Goal: Task Accomplishment & Management: Manage account settings

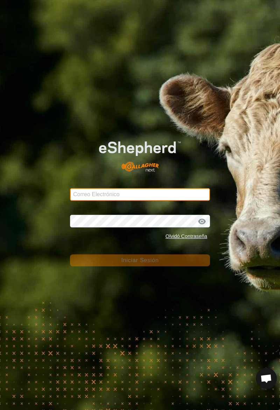
click at [82, 194] on input "Correo Electrónico" at bounding box center [140, 194] width 140 height 13
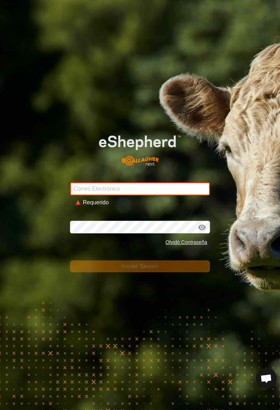
type input "[PERSON_NAME][EMAIL_ADDRESS][DOMAIN_NAME]"
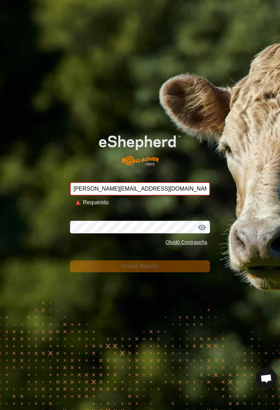
click at [70, 260] on button "Iniciar Sesión" at bounding box center [140, 266] width 140 height 12
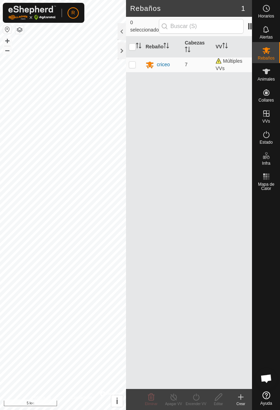
click at [269, 78] on span "Animales" at bounding box center [266, 79] width 17 height 4
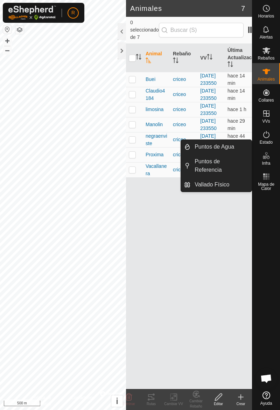
click at [137, 87] on td at bounding box center [134, 79] width 17 height 15
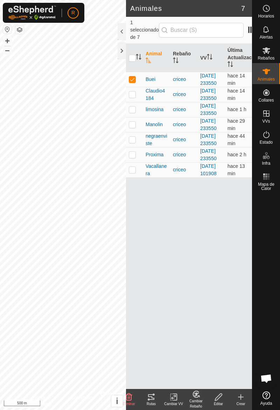
click at [137, 86] on td at bounding box center [134, 79] width 17 height 15
checkbox input "false"
click at [135, 102] on td at bounding box center [134, 94] width 17 height 15
click at [135, 97] on p-checkbox at bounding box center [132, 94] width 7 height 6
checkbox input "false"
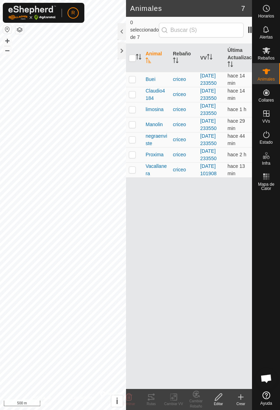
click at [135, 117] on td at bounding box center [134, 109] width 17 height 15
click at [136, 117] on td at bounding box center [134, 109] width 17 height 15
checkbox input "false"
click at [139, 132] on td at bounding box center [134, 124] width 17 height 15
click at [137, 132] on td at bounding box center [134, 124] width 17 height 15
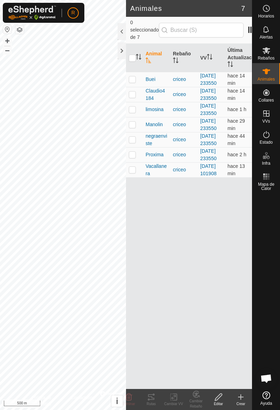
checkbox input "false"
click at [135, 147] on td at bounding box center [134, 139] width 17 height 15
click at [136, 147] on td at bounding box center [134, 139] width 17 height 15
checkbox input "false"
click at [137, 117] on td at bounding box center [134, 109] width 17 height 15
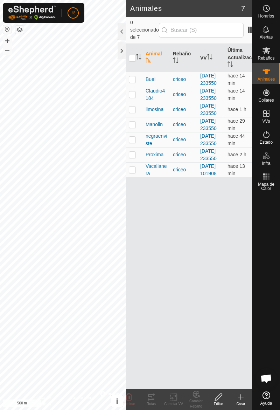
checkbox input "true"
click at [151, 403] on div "Rutas" at bounding box center [151, 403] width 22 height 5
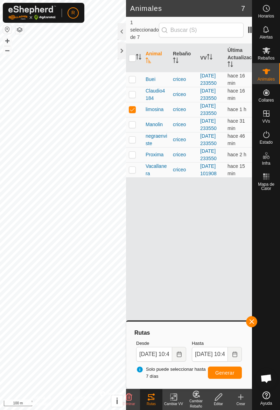
click at [136, 132] on td at bounding box center [134, 124] width 17 height 15
checkbox input "true"
click at [136, 117] on td at bounding box center [134, 109] width 17 height 15
checkbox input "false"
click at [152, 403] on div "Rutas" at bounding box center [151, 403] width 22 height 5
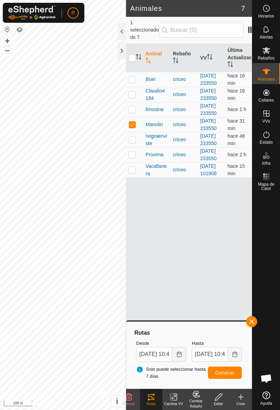
click at [155, 401] on div "Rutas" at bounding box center [151, 403] width 22 height 5
click at [154, 401] on div "Rutas" at bounding box center [151, 403] width 22 height 5
click at [137, 132] on td at bounding box center [134, 124] width 17 height 15
checkbox input "false"
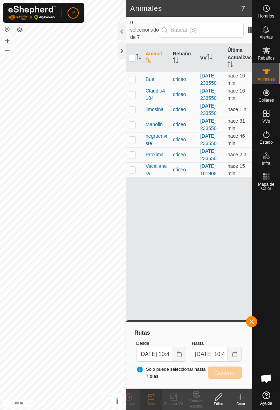
click at [152, 403] on div "Rutas" at bounding box center [151, 403] width 22 height 5
click at [150, 402] on div "Rutas" at bounding box center [151, 403] width 22 height 5
click at [150, 403] on div "Rutas" at bounding box center [151, 403] width 22 height 5
click at [151, 402] on div "Rutas" at bounding box center [151, 403] width 22 height 5
click at [154, 400] on icon at bounding box center [151, 397] width 8 height 8
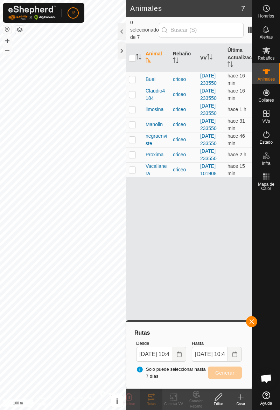
click at [154, 399] on icon at bounding box center [151, 397] width 6 height 6
click at [153, 396] on icon at bounding box center [151, 397] width 8 height 8
click at [153, 397] on icon at bounding box center [151, 397] width 8 height 8
click at [153, 398] on icon at bounding box center [151, 397] width 8 height 8
click at [153, 398] on icon at bounding box center [151, 397] width 6 height 6
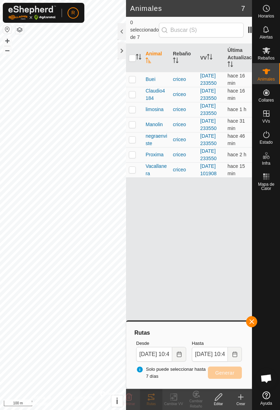
click at [256, 322] on button "button" at bounding box center [251, 321] width 11 height 11
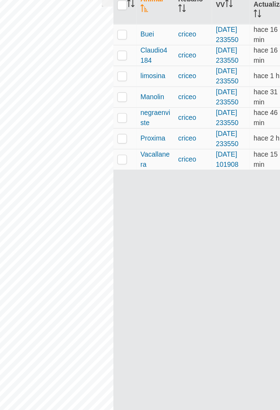
click at [135, 172] on p-checkbox at bounding box center [132, 170] width 7 height 6
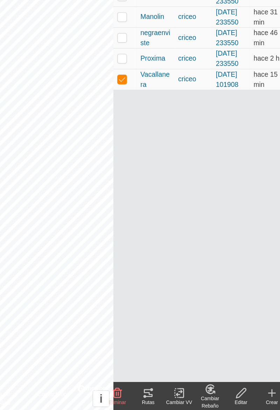
click at [155, 400] on icon at bounding box center [151, 397] width 8 height 8
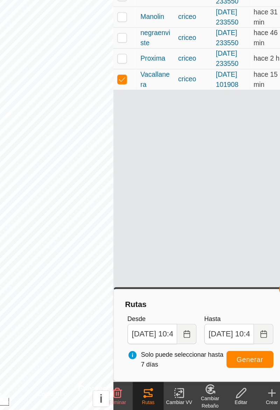
click at [133, 172] on p-checkbox at bounding box center [132, 170] width 7 height 6
checkbox input "false"
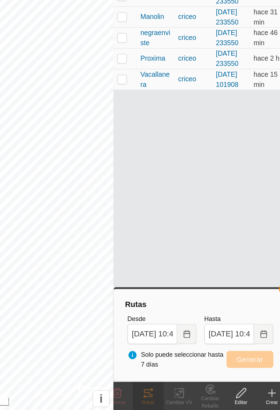
click at [152, 400] on icon at bounding box center [151, 397] width 8 height 8
click at [152, 402] on div "Rutas" at bounding box center [151, 403] width 22 height 5
click at [211, 293] on div "Animal Rebaño VV Última Actualización Buei criceo [DATE] 233550 hace 17 min Cla…" at bounding box center [189, 216] width 126 height 345
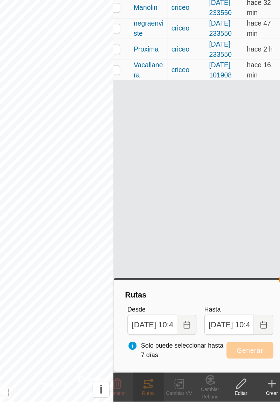
click at [151, 402] on div "Rutas" at bounding box center [151, 403] width 22 height 5
click at [153, 402] on div "Rutas" at bounding box center [151, 403] width 22 height 5
click at [153, 400] on icon at bounding box center [151, 397] width 8 height 8
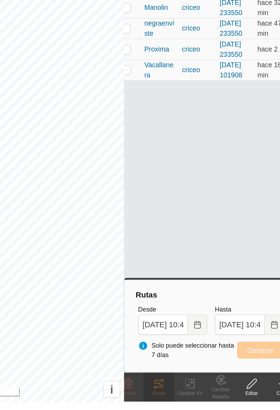
click at [151, 398] on icon at bounding box center [151, 397] width 8 height 8
click at [152, 399] on icon at bounding box center [151, 397] width 6 height 6
click at [153, 401] on div "Rutas" at bounding box center [151, 403] width 22 height 5
click at [152, 401] on div "Rutas" at bounding box center [151, 403] width 22 height 5
click at [153, 399] on icon at bounding box center [151, 397] width 8 height 8
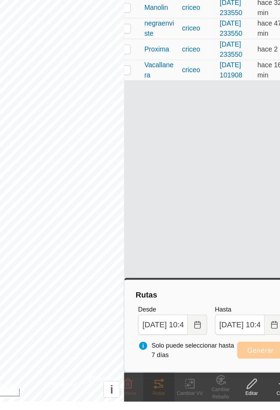
click at [152, 398] on icon at bounding box center [151, 397] width 8 height 8
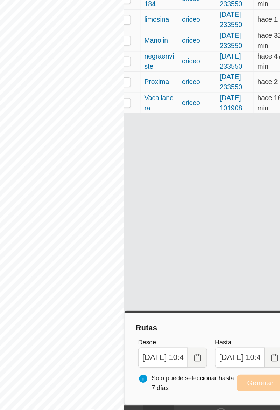
click at [153, 400] on icon at bounding box center [151, 397] width 8 height 8
click at [153, 401] on div "Rutas" at bounding box center [151, 403] width 22 height 5
click at [152, 400] on icon at bounding box center [151, 397] width 8 height 8
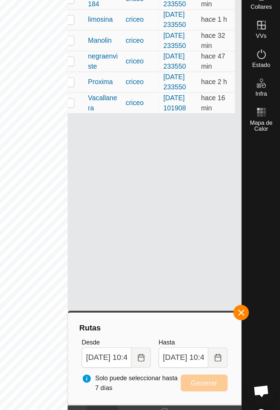
click at [255, 322] on button "button" at bounding box center [251, 321] width 11 height 11
